Goal: Navigation & Orientation: Find specific page/section

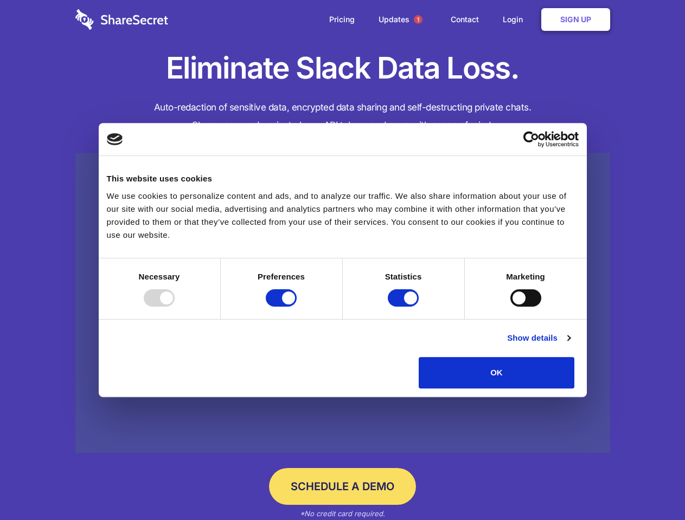
click at [175, 307] on div at bounding box center [159, 298] width 31 height 17
click at [297, 307] on input "Preferences" at bounding box center [281, 298] width 31 height 17
checkbox input "false"
click at [404, 307] on input "Statistics" at bounding box center [403, 298] width 31 height 17
checkbox input "false"
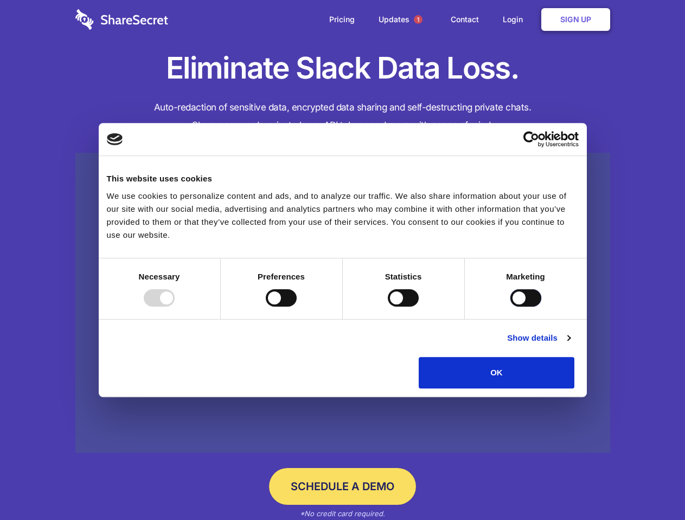
click at [510, 307] on input "Marketing" at bounding box center [525, 298] width 31 height 17
checkbox input "true"
click at [570, 345] on link "Show details" at bounding box center [538, 338] width 63 height 13
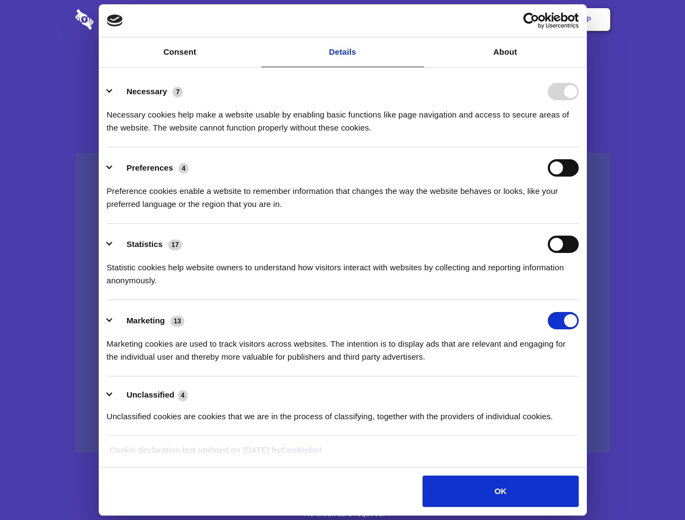
click at [579, 147] on li "Necessary 7 Necessary cookies help make a website usable by enabling basic func…" at bounding box center [343, 109] width 472 height 76
click at [417, 20] on span "1" at bounding box center [418, 19] width 9 height 9
